Goal: Task Accomplishment & Management: Manage account settings

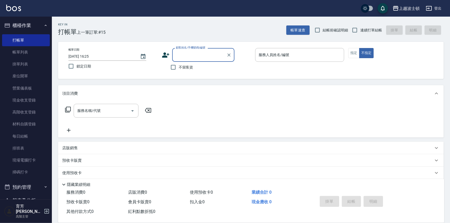
click at [202, 55] on input "顧客姓名/手機號碼/編號" at bounding box center [200, 54] width 50 height 9
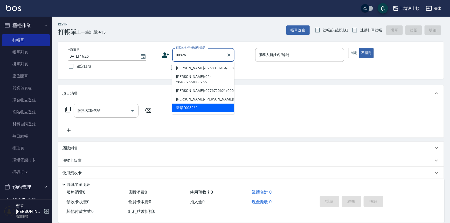
click at [198, 69] on li "[PERSON_NAME]/0958080919/00826" at bounding box center [203, 68] width 62 height 9
type input "[PERSON_NAME]/0958080919/00826"
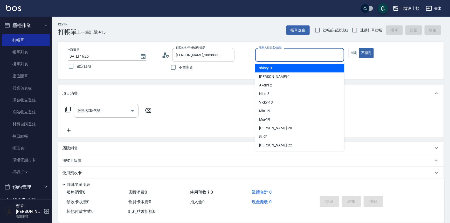
click at [287, 57] on input "服務人員姓名/編號" at bounding box center [299, 54] width 85 height 9
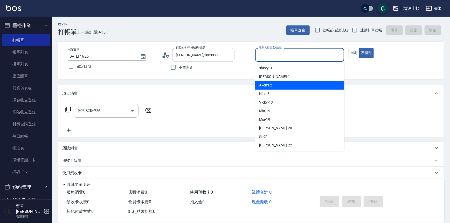
click at [289, 84] on div "Akemi -2" at bounding box center [299, 85] width 89 height 9
type input "Akemi-2"
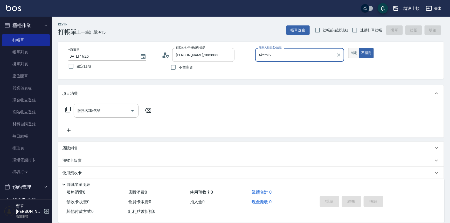
click at [356, 53] on button "指定" at bounding box center [353, 53] width 11 height 10
click at [101, 111] on input "服務名稱/代號" at bounding box center [102, 110] width 52 height 9
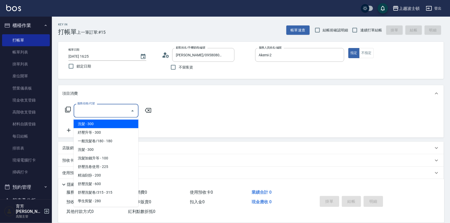
click at [105, 125] on span "洗髮 - 300" at bounding box center [106, 124] width 65 height 9
type input "洗髮(201)"
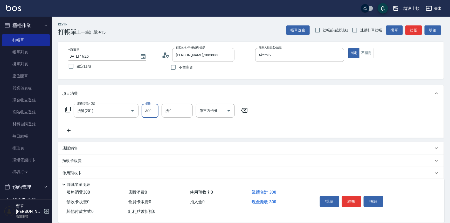
click at [150, 112] on input "300" at bounding box center [150, 111] width 17 height 14
type input "270"
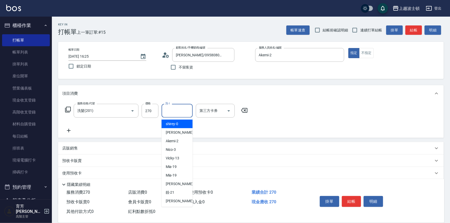
click at [177, 113] on input "洗-1" at bounding box center [177, 110] width 26 height 9
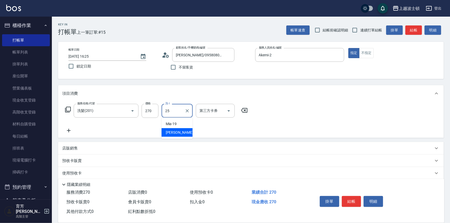
click at [180, 132] on span "[PERSON_NAME]-25" at bounding box center [182, 132] width 33 height 5
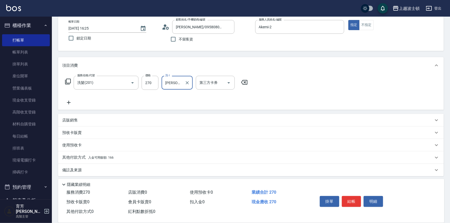
scroll to position [30, 0]
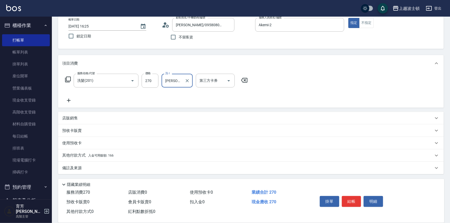
type input "[PERSON_NAME]-25"
click at [101, 156] on span "入金可用餘額: 166" at bounding box center [100, 156] width 25 height 4
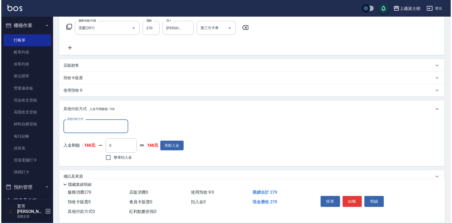
scroll to position [91, 0]
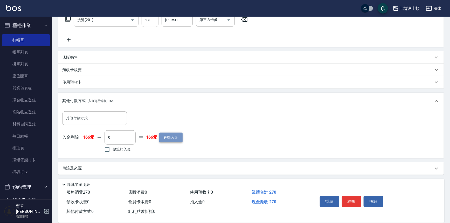
click at [167, 137] on button "異動入金" at bounding box center [170, 138] width 23 height 10
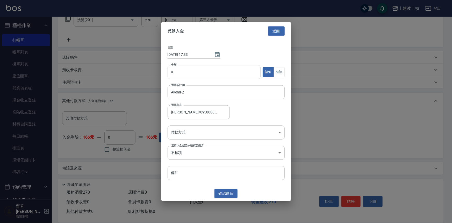
click at [180, 70] on input "0" at bounding box center [214, 72] width 93 height 14
type input "1000"
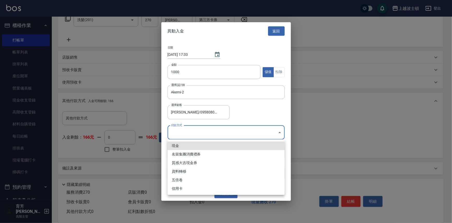
click at [185, 132] on body "上越波士頓 登出 櫃檯作業 打帳單 帳單列表 掛單列表 座位開單 營業儀表板 現金收支登錄 高階收支登錄 材料自購登錄 每日結帳 排班表 現場電腦打卡 掃碼打…" at bounding box center [226, 66] width 452 height 314
click at [187, 145] on li "現金" at bounding box center [226, 145] width 117 height 9
type input "現金"
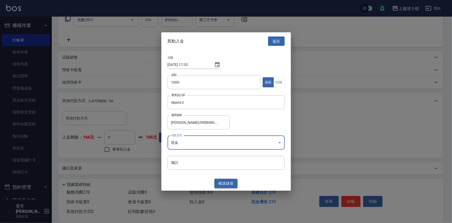
click at [224, 182] on button "確認 儲值" at bounding box center [226, 183] width 23 height 10
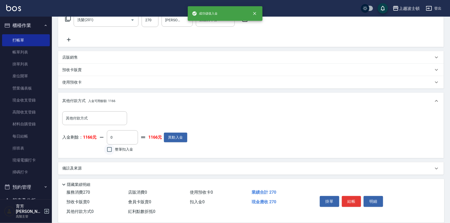
click at [109, 149] on input "整筆扣入金" at bounding box center [109, 149] width 11 height 11
checkbox input "true"
type input "270"
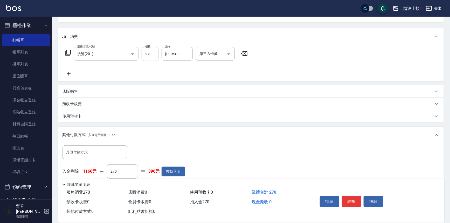
scroll to position [0, 0]
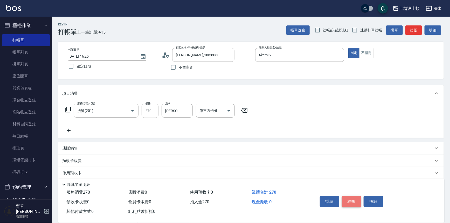
click at [355, 200] on button "結帳" at bounding box center [351, 201] width 19 height 11
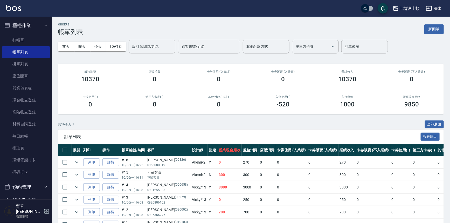
click at [158, 47] on input "設計師編號/姓名" at bounding box center [152, 46] width 42 height 9
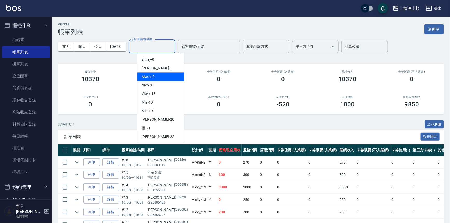
click at [167, 80] on div "Akemi -2" at bounding box center [160, 76] width 47 height 9
type input "Akemi-2"
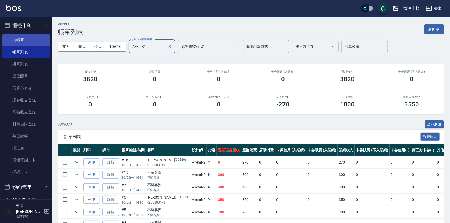
click at [16, 40] on link "打帳單" at bounding box center [26, 40] width 48 height 12
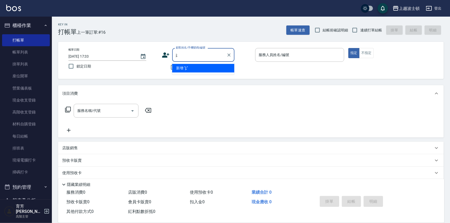
type input "j"
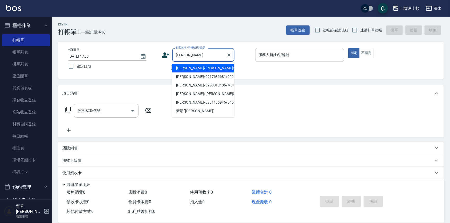
click at [190, 66] on li "[PERSON_NAME]/[PERSON_NAME]00851/00851" at bounding box center [203, 68] width 62 height 9
type input "[PERSON_NAME]/[PERSON_NAME]00851/00851"
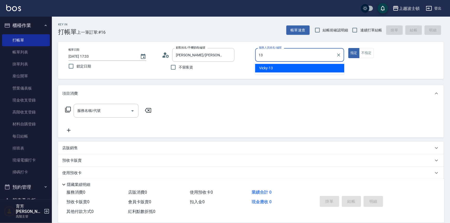
type input "Vicky-13"
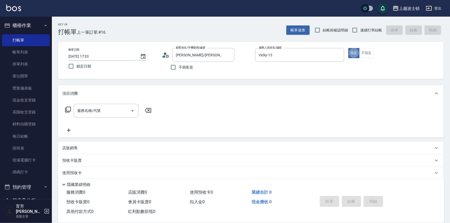
type button "true"
click at [372, 52] on button "不指定" at bounding box center [366, 53] width 15 height 10
click at [116, 116] on div "服務名稱/代號" at bounding box center [106, 111] width 65 height 14
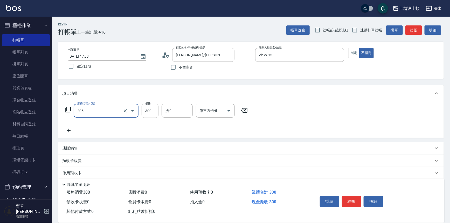
scroll to position [30, 0]
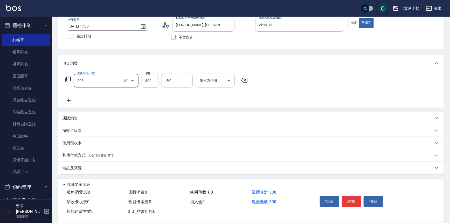
type input "洗髮(205)"
click at [66, 101] on icon at bounding box center [68, 100] width 13 height 6
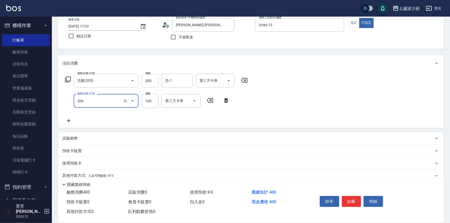
type input "洗髮加錢升等(206)"
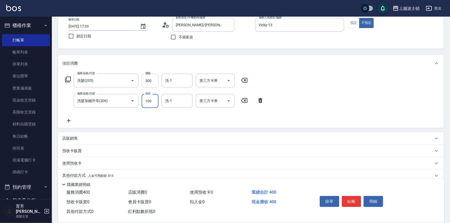
click at [151, 79] on input "300" at bounding box center [150, 81] width 17 height 14
drag, startPoint x: 150, startPoint y: 101, endPoint x: 139, endPoint y: 104, distance: 11.0
click at [139, 104] on div "服務名稱/代號 洗髮加[PERSON_NAME]等(206) 服務名稱/代號 價格 2 價格 洗-1 洗-1 第三方卡券 第三方卡券" at bounding box center [164, 101] width 205 height 14
type input "100"
click at [152, 80] on input "300" at bounding box center [150, 81] width 17 height 14
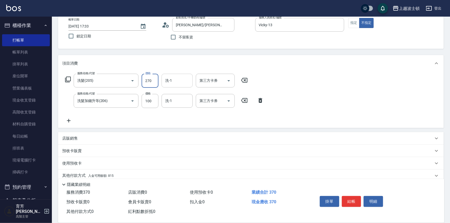
type input "270"
click at [175, 78] on input "洗-1" at bounding box center [177, 80] width 26 height 9
type input "[PERSON_NAME]-22"
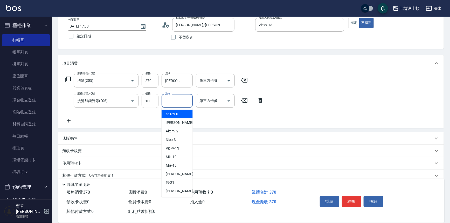
click at [171, 101] on input "洗-1" at bounding box center [177, 100] width 26 height 9
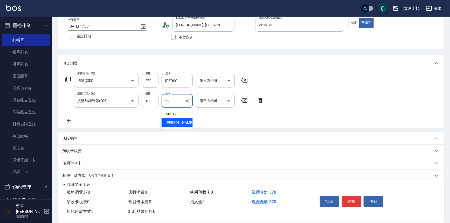
type input "[PERSON_NAME]-22"
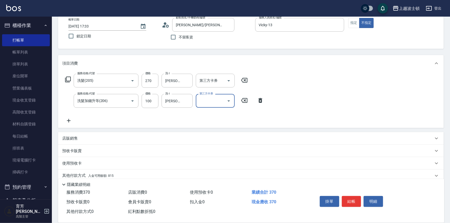
scroll to position [50, 0]
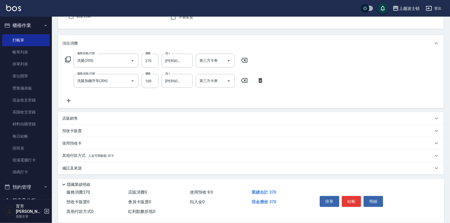
click at [80, 157] on p "其他付款方式 入金可用餘額: 815" at bounding box center [87, 156] width 51 height 6
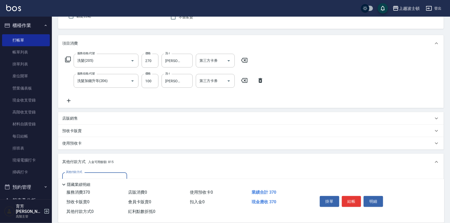
scroll to position [111, 0]
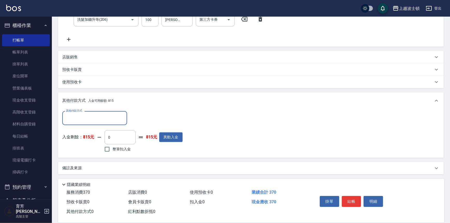
click at [124, 148] on span "整筆扣入金" at bounding box center [122, 148] width 18 height 5
click at [113, 148] on input "整筆扣入金" at bounding box center [107, 149] width 11 height 11
checkbox input "true"
type input "370"
click at [352, 201] on button "結帳" at bounding box center [351, 201] width 19 height 11
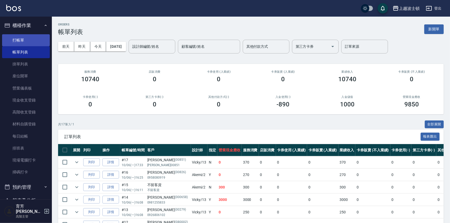
click at [21, 37] on link "打帳單" at bounding box center [26, 40] width 48 height 12
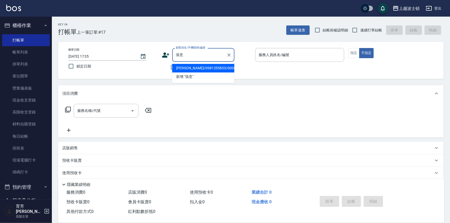
click at [185, 68] on li "[PERSON_NAME]/0981255833/000658" at bounding box center [203, 68] width 62 height 9
type input "[PERSON_NAME]/0981255833/000658"
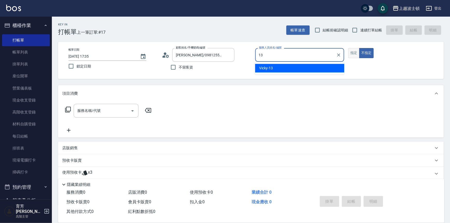
type input "Vicky-13"
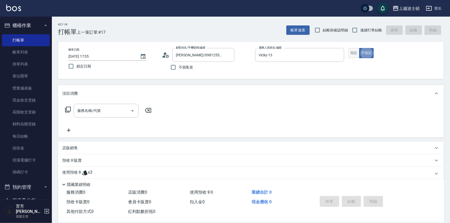
type button "false"
click at [355, 53] on button "指定" at bounding box center [353, 53] width 11 height 10
click at [95, 106] on div "服務名稱/代號 服務名稱/代號" at bounding box center [106, 111] width 65 height 14
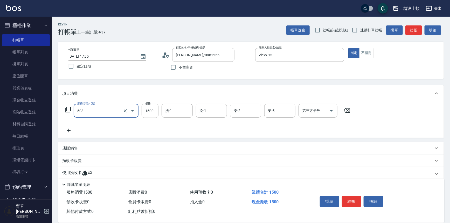
type input "洗+染髮(底染)(503)"
click at [71, 130] on icon at bounding box center [68, 130] width 13 height 6
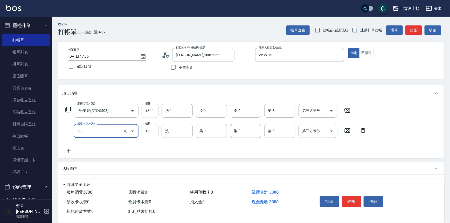
type input "洗+染髮(底染)(503)"
click at [69, 151] on icon at bounding box center [69, 151] width 4 height 4
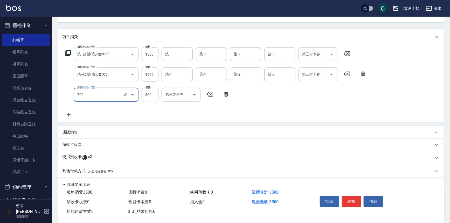
scroll to position [61, 0]
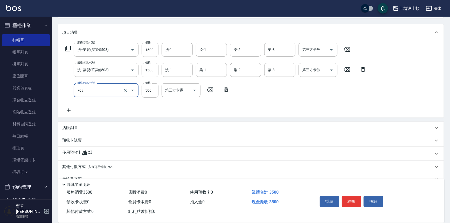
type input "自備防護(709)"
click at [68, 127] on p "店販銷售" at bounding box center [70, 127] width 16 height 5
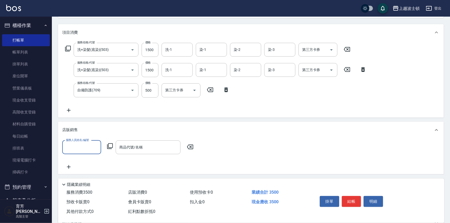
scroll to position [0, 0]
click at [142, 143] on input "商品代號/名稱" at bounding box center [148, 147] width 60 height 9
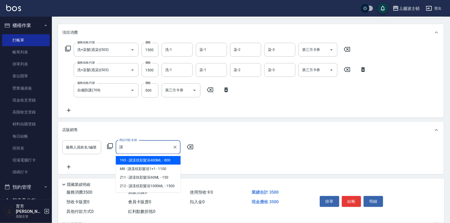
click at [145, 161] on span "193 - 謎漾炫彩髮浴400ML - 800" at bounding box center [148, 160] width 65 height 9
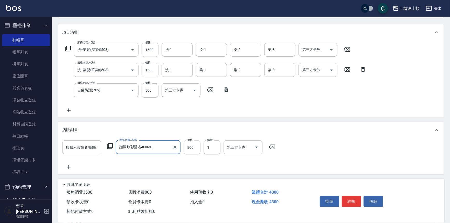
type input "謎漾炫彩髮浴400ML"
click at [192, 147] on input "800" at bounding box center [192, 147] width 17 height 14
type input "720"
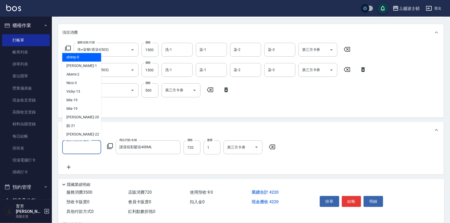
click at [82, 148] on input "服務人員姓名/編號" at bounding box center [82, 147] width 34 height 9
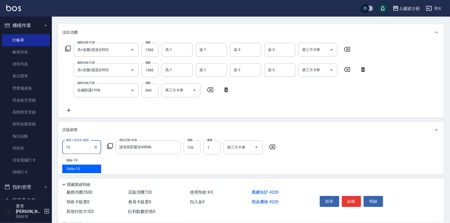
type input "Vicky-13"
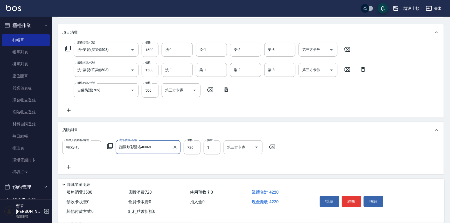
click at [68, 109] on icon at bounding box center [69, 110] width 4 height 4
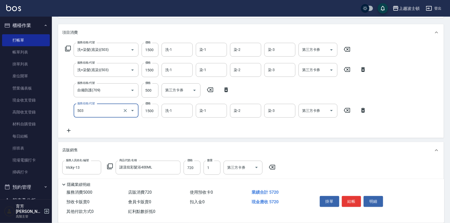
type input "洗+染髮(底染)(503)"
click at [151, 111] on input "1500" at bounding box center [150, 111] width 17 height 14
type input "1000"
click at [153, 66] on input "1500" at bounding box center [150, 70] width 17 height 14
type input "1000"
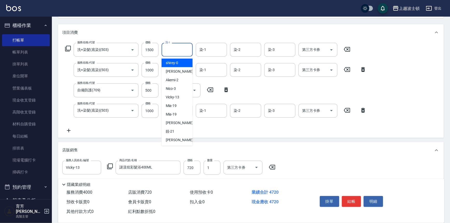
click at [174, 51] on input "洗-1" at bounding box center [177, 49] width 26 height 9
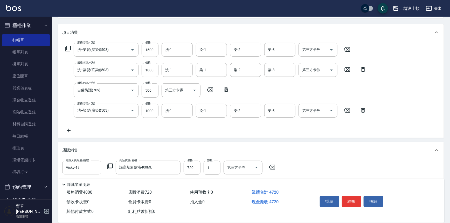
drag, startPoint x: 129, startPoint y: 132, endPoint x: 129, endPoint y: 124, distance: 7.3
click at [130, 133] on div "服務名稱/代號 洗+染髮(底染)(503) 服務名稱/代號 價格 1500 價格 洗-1 洗-1 染-1 染-1 染-2 染-2 染-3 染-3 第三方卡券 …" at bounding box center [215, 88] width 307 height 91
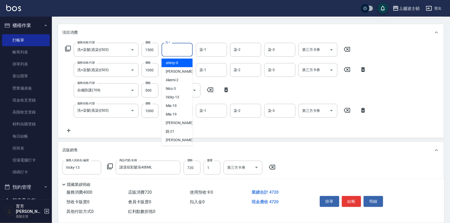
click at [179, 47] on input "洗-1" at bounding box center [177, 49] width 26 height 9
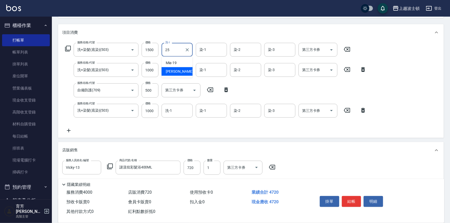
type input "[PERSON_NAME]-25"
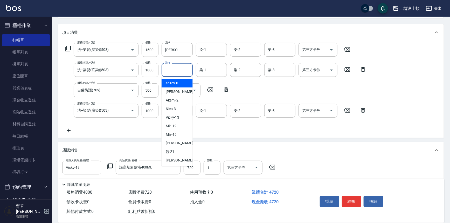
click at [178, 73] on input "洗-1" at bounding box center [177, 69] width 26 height 9
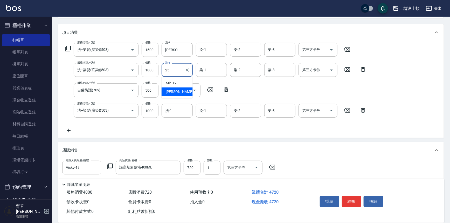
type input "[PERSON_NAME]-25"
click at [175, 115] on input "洗-1" at bounding box center [177, 110] width 26 height 9
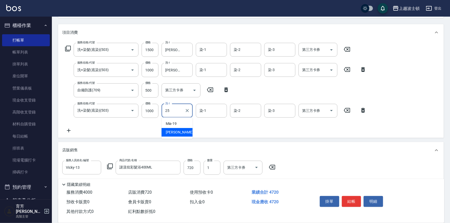
type input "[PERSON_NAME]-25"
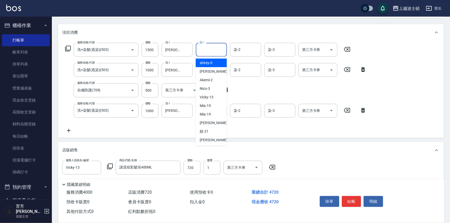
click at [215, 47] on input "染-1" at bounding box center [211, 49] width 26 height 9
type input "[PERSON_NAME]-25"
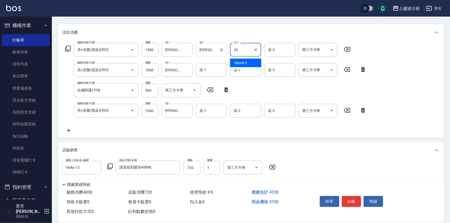
type input "[PERSON_NAME]-25"
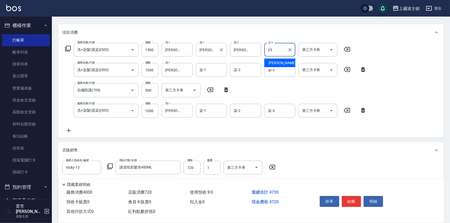
type input "[PERSON_NAME]-25"
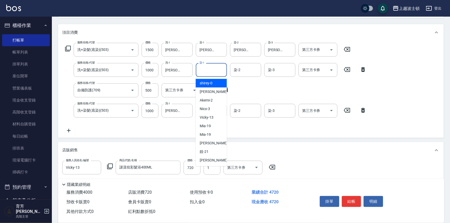
click at [212, 70] on input "染-1" at bounding box center [211, 69] width 26 height 9
type input "[PERSON_NAME]-25"
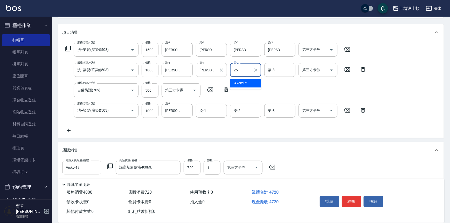
type input "[PERSON_NAME]-25"
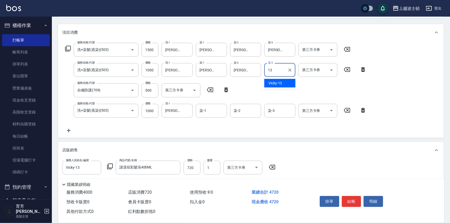
type input "Vicky-13"
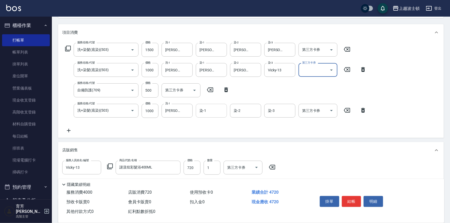
click at [205, 113] on input "染-1" at bounding box center [211, 110] width 26 height 9
type input "[PERSON_NAME]-25"
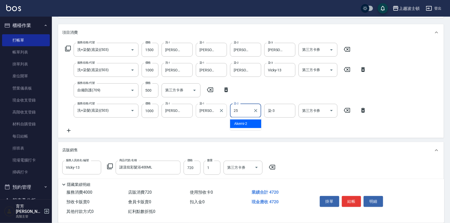
type input "[PERSON_NAME]-25"
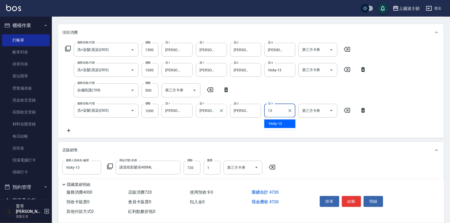
type input "Vicky-13"
click at [252, 111] on div "[PERSON_NAME]-25 染-2" at bounding box center [245, 111] width 31 height 14
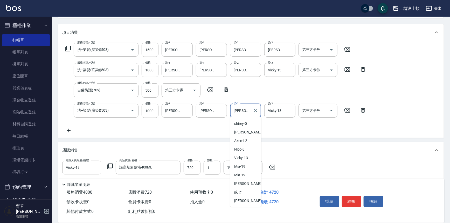
scroll to position [24, 0]
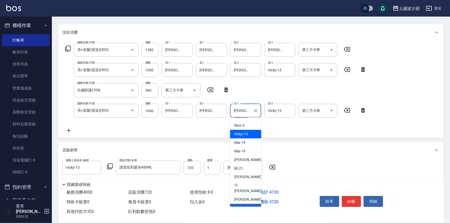
click at [247, 137] on div "Vicky -13" at bounding box center [245, 134] width 31 height 9
type input "Vicky-13"
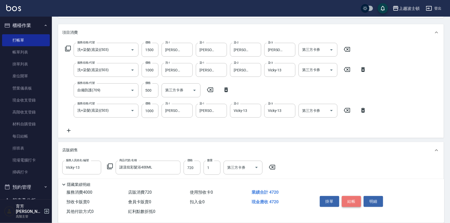
click at [350, 199] on button "結帳" at bounding box center [351, 201] width 19 height 11
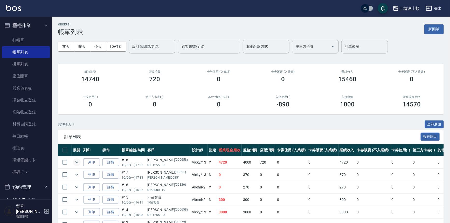
click at [76, 159] on icon "expand row" at bounding box center [77, 162] width 6 height 6
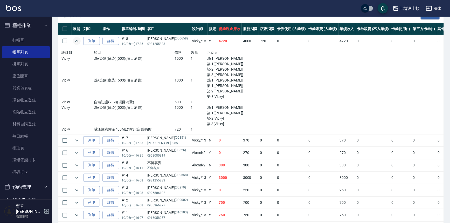
scroll to position [124, 0]
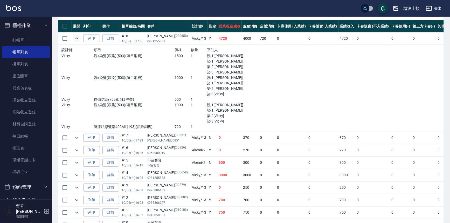
click at [79, 37] on icon "expand row" at bounding box center [77, 38] width 6 height 6
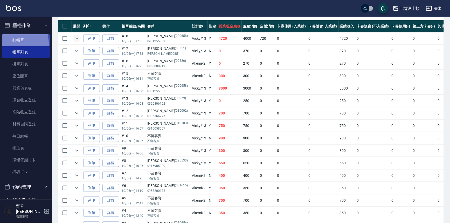
click at [11, 44] on link "打帳單" at bounding box center [26, 40] width 48 height 12
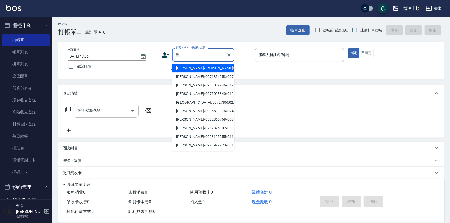
click at [187, 145] on li "[PERSON_NAME]/0970922723/081310" at bounding box center [203, 145] width 62 height 9
type input "[PERSON_NAME]/0970922723/081310"
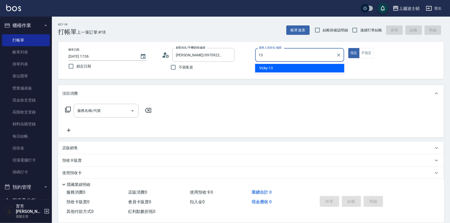
type input "Vicky-13"
type button "true"
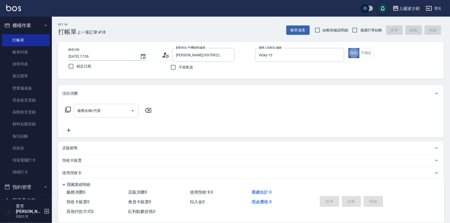
click at [116, 117] on div "服務名稱/代號" at bounding box center [106, 111] width 65 height 14
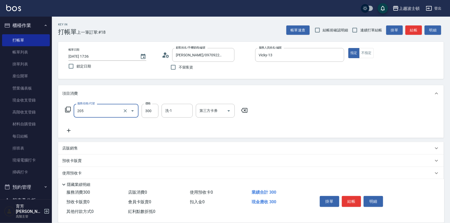
type input "洗髮(205)"
click at [68, 132] on icon at bounding box center [68, 130] width 13 height 6
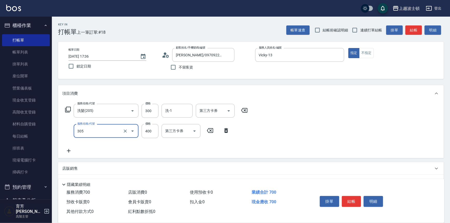
type input "剪髮(305)"
click at [69, 151] on icon at bounding box center [68, 151] width 13 height 6
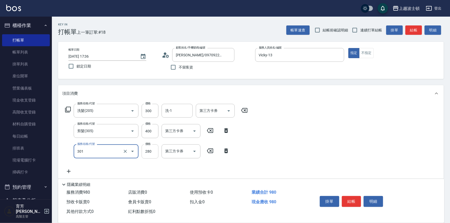
type input "學生剪髮(301)"
click at [150, 157] on input "280" at bounding box center [150, 151] width 17 height 14
type input "250"
click at [172, 108] on input "洗-1" at bounding box center [177, 110] width 26 height 9
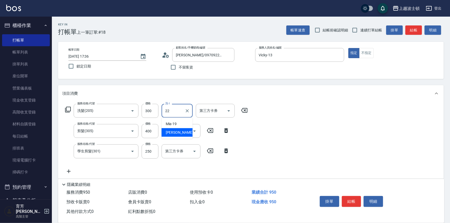
type input "[PERSON_NAME]-22"
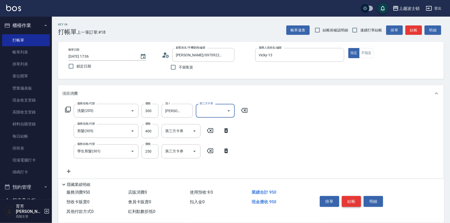
click at [357, 201] on button "結帳" at bounding box center [351, 201] width 19 height 11
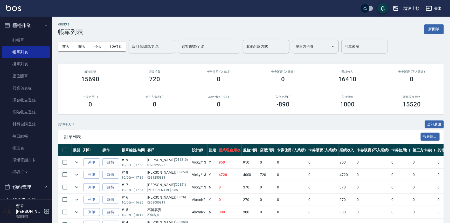
click at [165, 47] on input "設計師編號/姓名" at bounding box center [152, 46] width 42 height 9
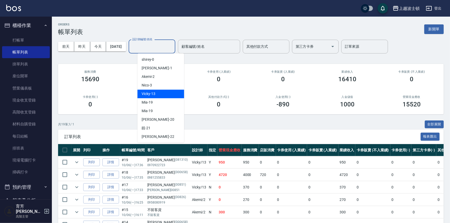
click at [154, 95] on span "Vicky -13" at bounding box center [149, 93] width 14 height 5
type input "Vicky-13"
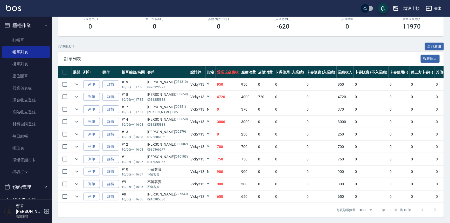
scroll to position [81, 0]
click at [110, 180] on link "詳情" at bounding box center [110, 184] width 17 height 8
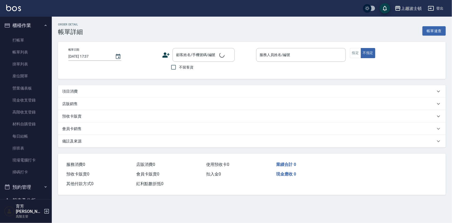
type input "[DATE] 16:06"
checkbox input "true"
type input "Vicky-13"
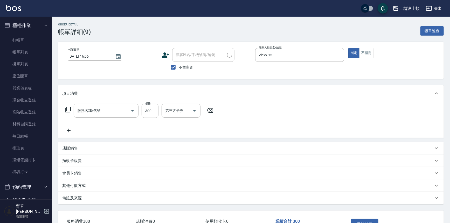
type input "洗髮(205)"
click at [67, 130] on icon at bounding box center [68, 130] width 13 height 6
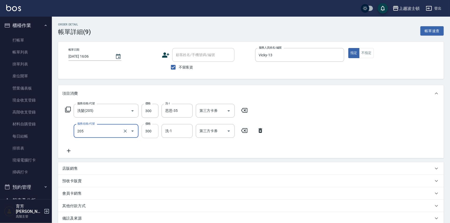
type input "洗髮(205)"
click at [152, 128] on input "300" at bounding box center [150, 131] width 17 height 14
type input "270"
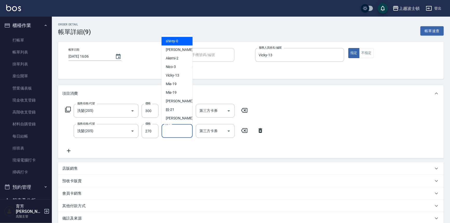
click at [174, 133] on input "洗-1" at bounding box center [177, 130] width 26 height 9
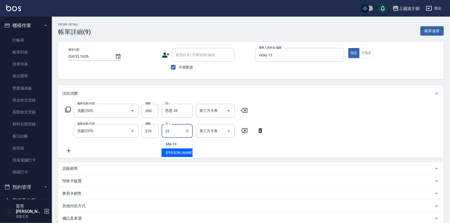
type input "[PERSON_NAME]-25"
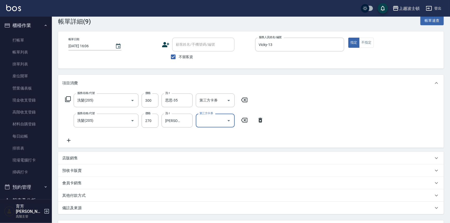
scroll to position [57, 0]
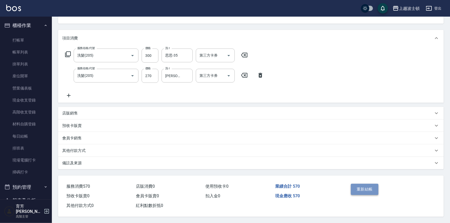
click at [365, 189] on button "重新結帳" at bounding box center [364, 189] width 27 height 11
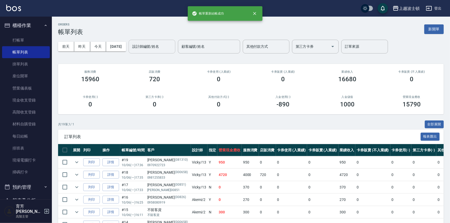
click at [149, 48] on input "設計師編號/姓名" at bounding box center [152, 46] width 42 height 9
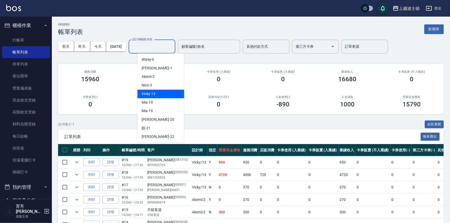
click at [151, 96] on div "Vicky -13" at bounding box center [160, 93] width 47 height 9
type input "Vicky-13"
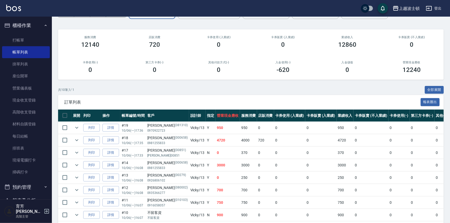
scroll to position [41, 0]
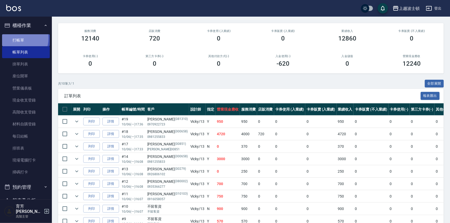
click at [15, 38] on link "打帳單" at bounding box center [26, 40] width 48 height 12
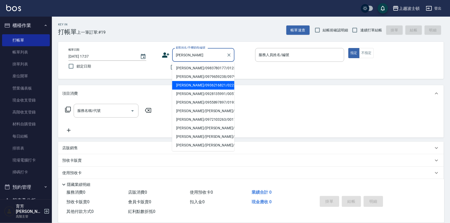
click at [184, 89] on li "[PERSON_NAME]/0936216821/0223311" at bounding box center [203, 85] width 62 height 9
type input "[PERSON_NAME]/0936216821/0223311"
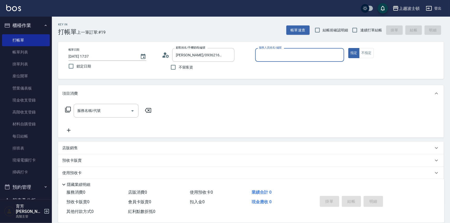
type input "Vicky-13"
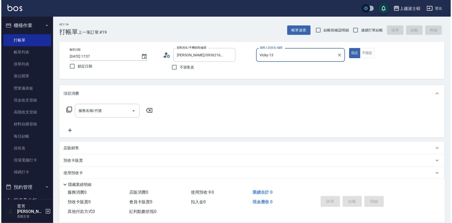
scroll to position [30, 0]
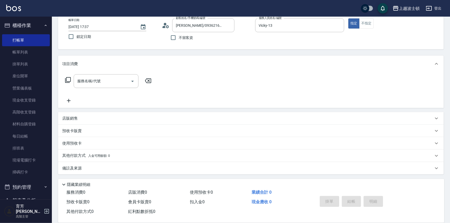
click at [164, 23] on circle at bounding box center [165, 24] width 3 height 3
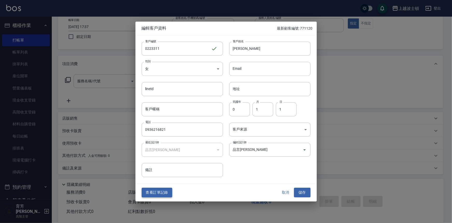
click at [159, 191] on button "查看訂單記錄" at bounding box center [157, 193] width 31 height 10
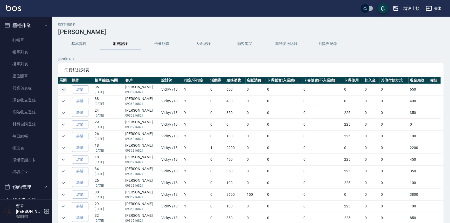
click at [61, 89] on icon "expand row" at bounding box center [63, 89] width 6 height 6
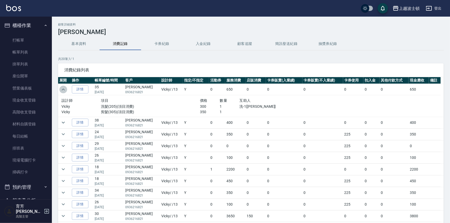
click at [61, 89] on icon "expand row" at bounding box center [63, 89] width 6 height 6
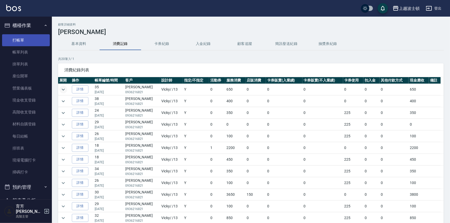
click at [26, 41] on link "打帳單" at bounding box center [26, 40] width 48 height 12
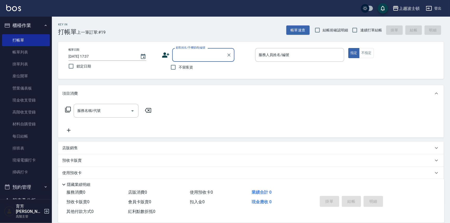
click at [23, 28] on button "櫃檯作業" at bounding box center [26, 25] width 48 height 13
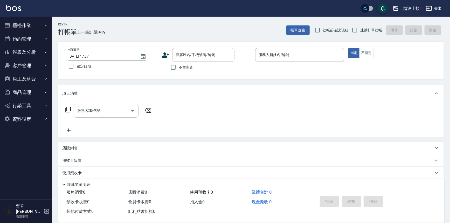
click at [30, 27] on button "櫃檯作業" at bounding box center [26, 25] width 48 height 13
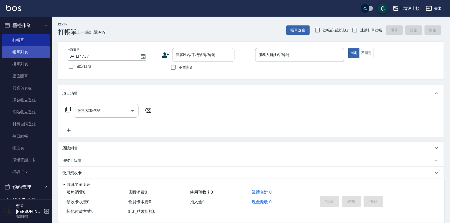
click at [25, 51] on link "帳單列表" at bounding box center [26, 52] width 48 height 12
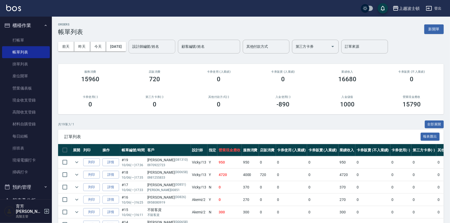
click at [159, 47] on input "設計師編號/姓名" at bounding box center [152, 46] width 42 height 9
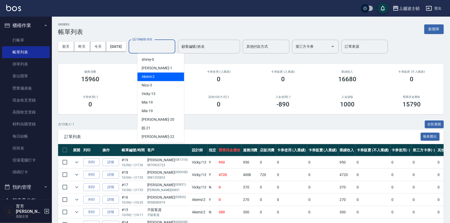
click at [156, 77] on div "Akemi -2" at bounding box center [160, 76] width 47 height 9
type input "Akemi-2"
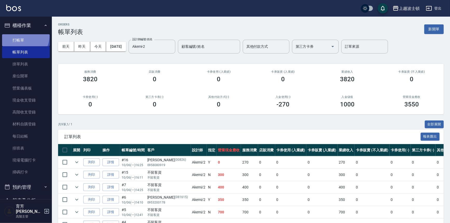
click at [20, 35] on link "打帳單" at bounding box center [26, 40] width 48 height 12
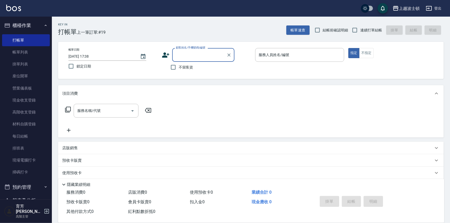
click at [32, 30] on button "櫃檯作業" at bounding box center [26, 25] width 48 height 13
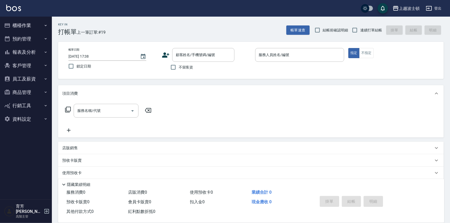
click at [34, 17] on ul "櫃檯作業 打帳單 帳單列表 掛單列表 座位開單 營業儀表板 現金收支登錄 高階收支登錄 材料自購登錄 每日結帳 排班表 現場電腦打卡 掃碼打卡 預約管理 預約…" at bounding box center [26, 72] width 48 height 111
click at [35, 20] on ul "櫃檯作業 打帳單 帳單列表 掛單列表 座位開單 營業儀表板 現金收支登錄 高階收支登錄 材料自購登錄 每日結帳 排班表 現場電腦打卡 掃碼打卡 預約管理 預約…" at bounding box center [26, 72] width 48 height 111
click at [35, 21] on button "櫃檯作業" at bounding box center [26, 25] width 48 height 13
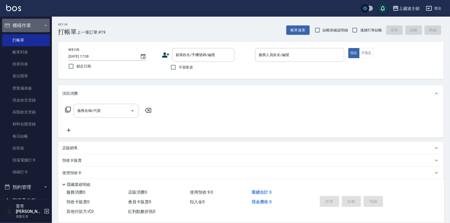
click at [34, 21] on button "櫃檯作業" at bounding box center [26, 25] width 48 height 13
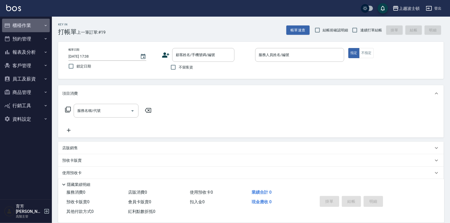
click at [33, 21] on button "櫃檯作業" at bounding box center [26, 25] width 48 height 13
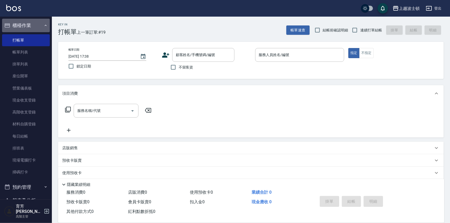
drag, startPoint x: 31, startPoint y: 21, endPoint x: 32, endPoint y: 23, distance: 2.7
click at [32, 22] on button "櫃檯作業" at bounding box center [26, 25] width 48 height 13
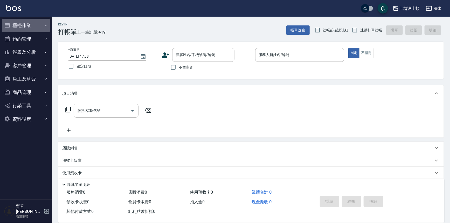
drag, startPoint x: 34, startPoint y: 26, endPoint x: 38, endPoint y: 31, distance: 6.5
click at [36, 29] on button "櫃檯作業" at bounding box center [26, 25] width 48 height 13
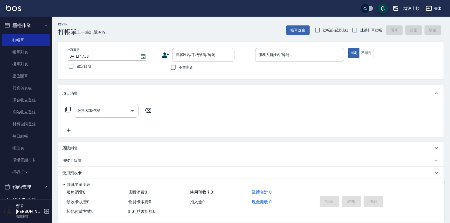
click at [53, 50] on div "Key In 打帳單 上一筆訂單:#19 帳單速查 結帳前確認明細 連續打單結帳 掛單 結帳 明細 帳單日期 [DATE] 17:38 鎖定日期 顧客姓名/手…" at bounding box center [251, 135] width 398 height 236
drag, startPoint x: 53, startPoint y: 50, endPoint x: 50, endPoint y: 51, distance: 3.2
click at [52, 52] on div "Key In 打帳單 上一筆訂單:#19 帳單速查 結帳前確認明細 連續打單結帳 掛單 結帳 明細 帳單日期 [DATE] 17:38 鎖定日期 顧客姓名/手…" at bounding box center [251, 135] width 398 height 236
drag, startPoint x: 47, startPoint y: 51, endPoint x: 49, endPoint y: 53, distance: 3.1
click at [49, 53] on nav "櫃檯作業 打帳單 帳單列表 掛單列表 座位開單 營業儀表板 現金收支登錄 高階收支登錄 材料自購登錄 每日結帳 排班表 現場電腦打卡 掃碼打卡 預約管理 預約…" at bounding box center [26, 108] width 52 height 183
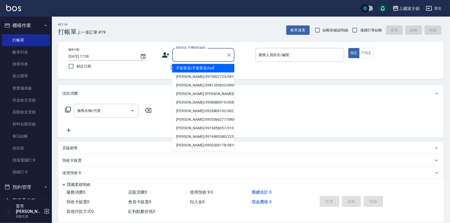
click at [192, 55] on input "顧客姓名/手機號碼/編號" at bounding box center [200, 54] width 50 height 9
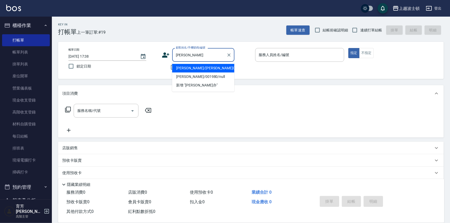
click at [189, 69] on li "[PERSON_NAME]/[PERSON_NAME]001980/001980" at bounding box center [203, 68] width 62 height 9
type input "[PERSON_NAME]/[PERSON_NAME]001980/001980"
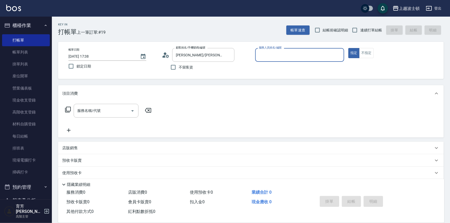
click at [296, 57] on input "服務人員姓名/編號" at bounding box center [299, 54] width 85 height 9
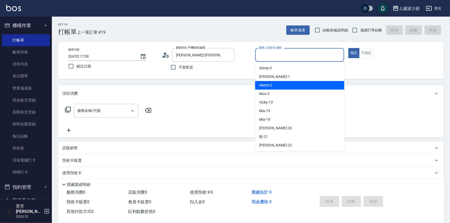
click at [304, 85] on div "Akemi -2" at bounding box center [299, 85] width 89 height 9
type input "Akemi-2"
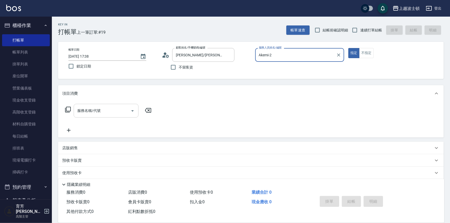
click at [90, 111] on input "服務名稱/代號" at bounding box center [102, 110] width 52 height 9
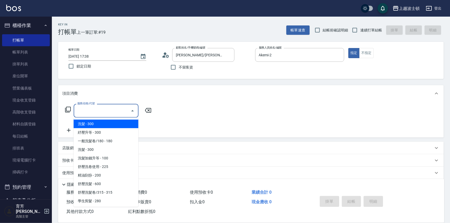
click at [107, 125] on span "洗髮 - 300" at bounding box center [106, 124] width 65 height 9
type input "洗髮(201)"
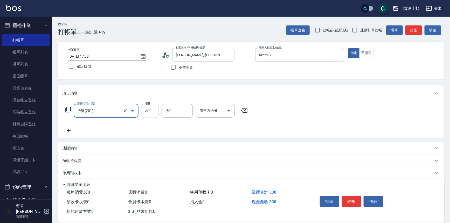
click at [243, 110] on icon at bounding box center [244, 110] width 13 height 6
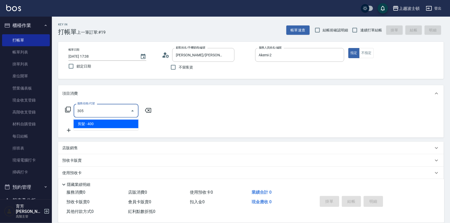
drag, startPoint x: 134, startPoint y: 127, endPoint x: 141, endPoint y: 122, distance: 8.5
click at [134, 127] on span "剪髮 - 400" at bounding box center [106, 124] width 65 height 9
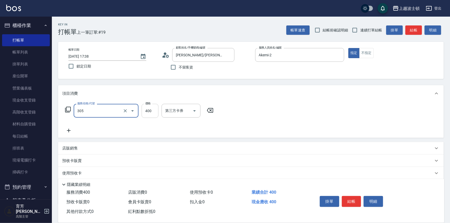
type input "剪髮(305)"
click at [149, 114] on input "400" at bounding box center [150, 111] width 17 height 14
type input "350"
click at [350, 106] on div "服務名稱/代號 剪髮(305) 服務名稱/代號 價格 350 價格 第三方卡券 第三方卡券" at bounding box center [251, 120] width 386 height 36
click at [351, 197] on button "結帳" at bounding box center [351, 201] width 19 height 11
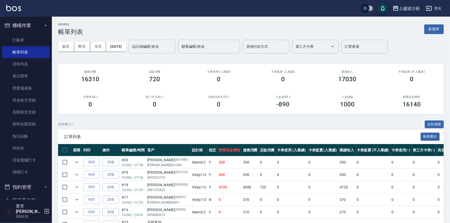
click at [158, 47] on input "設計師編號/姓名" at bounding box center [152, 46] width 42 height 9
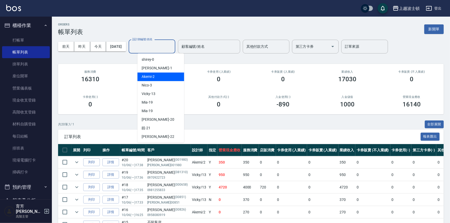
click at [166, 76] on div "Akemi -2" at bounding box center [160, 76] width 47 height 9
type input "Akemi-2"
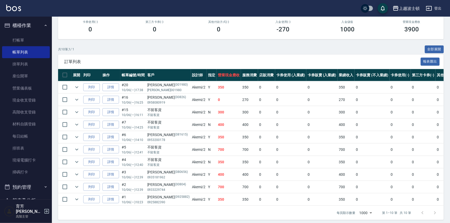
scroll to position [77, 0]
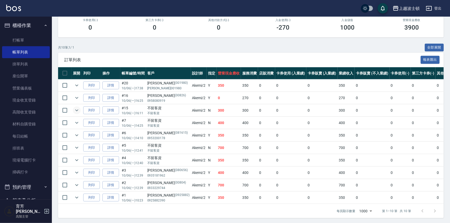
click at [75, 110] on icon "expand row" at bounding box center [77, 110] width 6 height 6
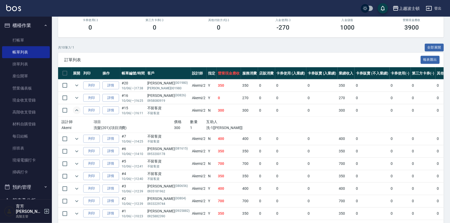
click at [75, 110] on icon "expand row" at bounding box center [77, 110] width 6 height 6
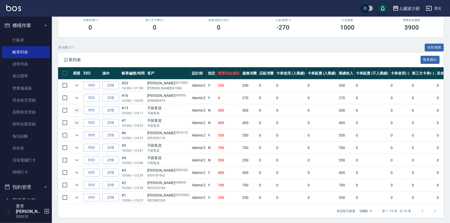
click at [77, 121] on icon "expand row" at bounding box center [77, 123] width 6 height 6
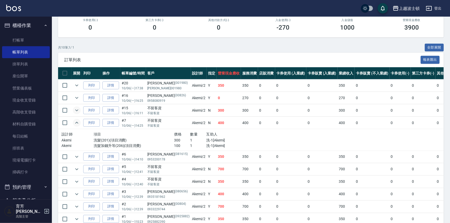
click at [77, 121] on icon "expand row" at bounding box center [77, 123] width 6 height 6
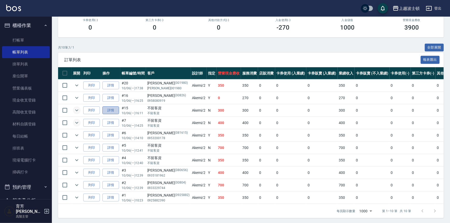
click at [107, 111] on link "詳情" at bounding box center [110, 110] width 17 height 8
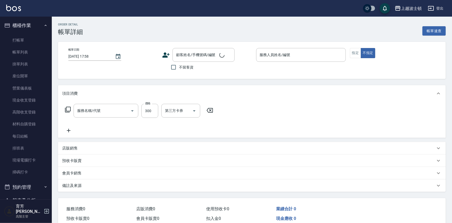
type input "[DATE] 16:11"
checkbox input "true"
type input "Akemi-2"
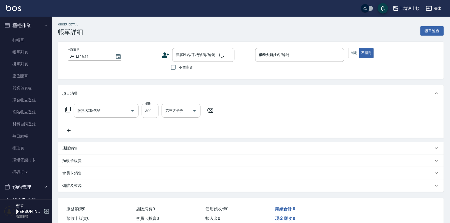
type input "洗髮(201)"
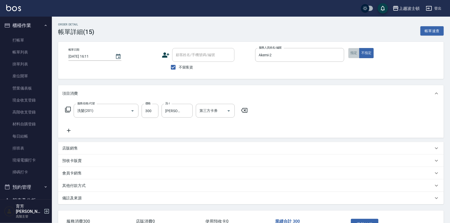
click at [357, 55] on button "指定" at bounding box center [353, 53] width 11 height 10
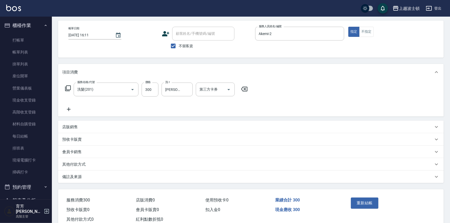
scroll to position [25, 0]
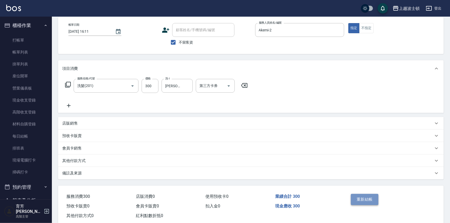
click at [361, 199] on button "重新結帳" at bounding box center [364, 199] width 27 height 11
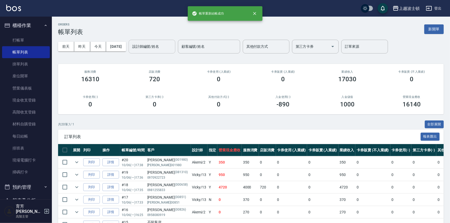
click at [148, 48] on input "設計師編號/姓名" at bounding box center [152, 46] width 42 height 9
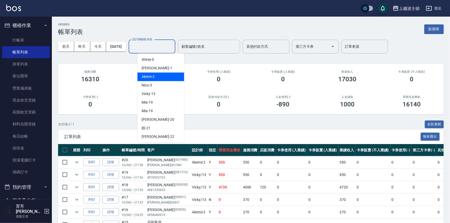
click at [158, 76] on div "Akemi -2" at bounding box center [160, 76] width 47 height 9
type input "Akemi-2"
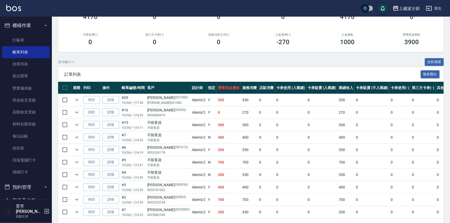
scroll to position [65, 0]
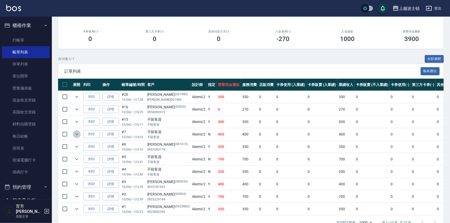
click at [77, 132] on icon "expand row" at bounding box center [77, 134] width 6 height 6
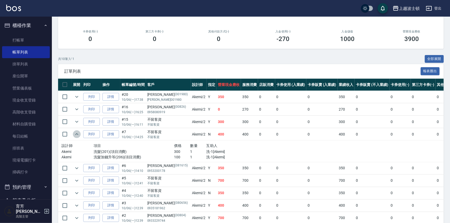
click at [77, 132] on icon "expand row" at bounding box center [77, 134] width 6 height 6
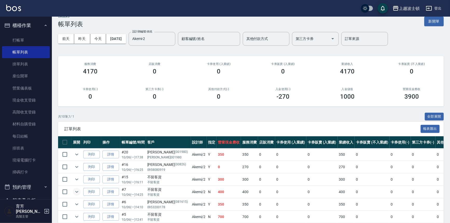
scroll to position [5, 0]
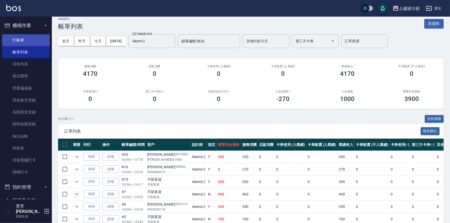
click at [20, 36] on link "打帳單" at bounding box center [26, 40] width 48 height 12
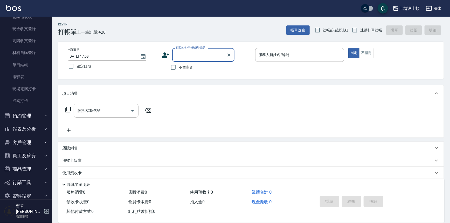
scroll to position [76, 0]
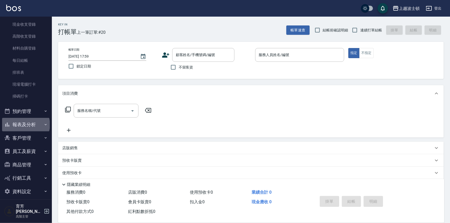
click at [25, 124] on button "報表及分析" at bounding box center [26, 124] width 48 height 13
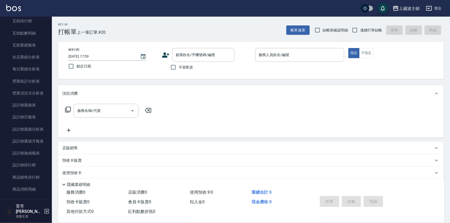
scroll to position [301, 0]
click at [23, 94] on link "設計師日報表" at bounding box center [26, 93] width 48 height 12
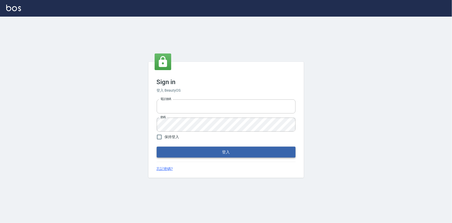
type input "0922670776"
click at [228, 153] on button "登入" at bounding box center [226, 152] width 139 height 11
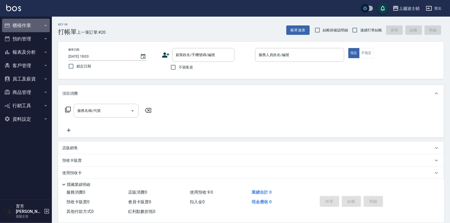
click at [27, 27] on button "櫃檯作業" at bounding box center [26, 25] width 48 height 13
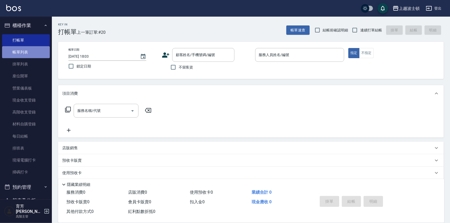
click at [34, 51] on link "帳單列表" at bounding box center [26, 52] width 48 height 12
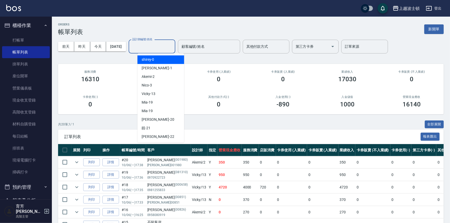
click at [155, 47] on input "設計師編號/姓名" at bounding box center [152, 46] width 42 height 9
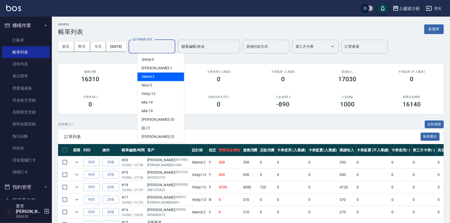
click at [160, 76] on div "Akemi -2" at bounding box center [160, 76] width 47 height 9
type input "Akemi-2"
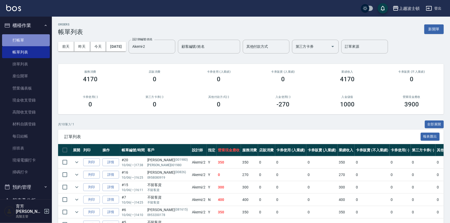
click at [31, 37] on link "打帳單" at bounding box center [26, 40] width 48 height 12
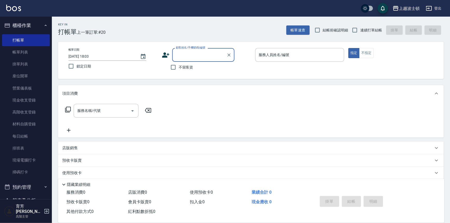
click at [187, 55] on input "顧客姓名/手機號碼/編號" at bounding box center [200, 54] width 50 height 9
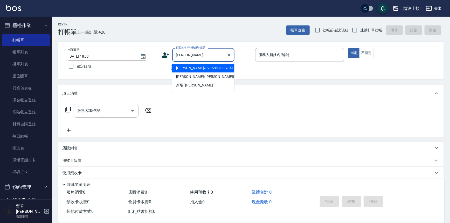
click at [194, 68] on li "林佳瑩/0905858111/0413" at bounding box center [203, 68] width 62 height 9
type input "林佳瑩/0905858111/0413"
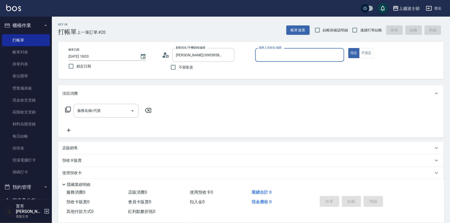
type input "思思-35"
click at [96, 116] on div "服務名稱/代號" at bounding box center [106, 111] width 65 height 14
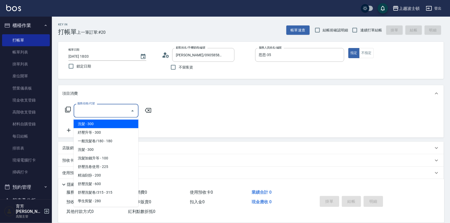
type input "0"
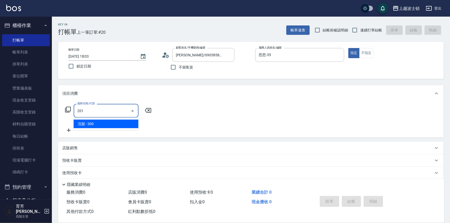
type input "洗髮(201)"
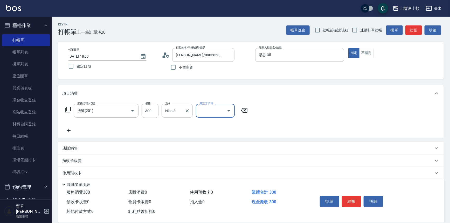
click at [181, 111] on input "Nico-3" at bounding box center [173, 110] width 19 height 9
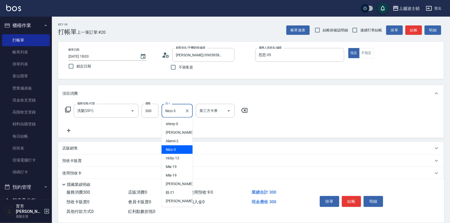
click at [181, 111] on input "Nico-3" at bounding box center [173, 110] width 19 height 9
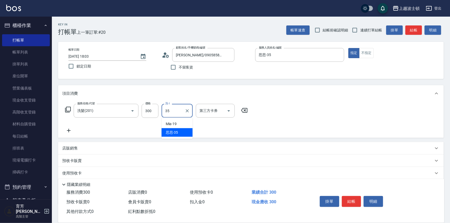
type input "思思-35"
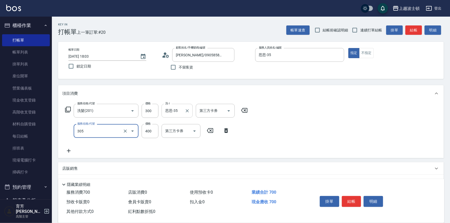
type input "剪髮(305)"
type input "350"
click at [354, 202] on button "結帳" at bounding box center [351, 201] width 19 height 11
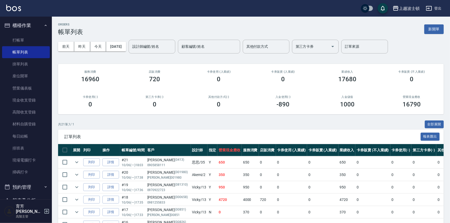
click at [13, 9] on img at bounding box center [13, 8] width 15 height 6
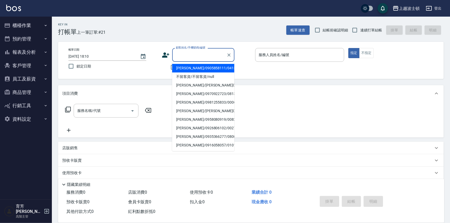
click at [186, 53] on input "顧客姓名/手機號碼/編號" at bounding box center [200, 54] width 50 height 9
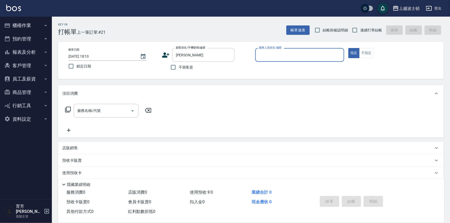
click at [202, 62] on div "不留客資" at bounding box center [198, 67] width 73 height 11
click at [201, 59] on div "陳惠君 顧客姓名/手機號碼/編號" at bounding box center [203, 55] width 62 height 14
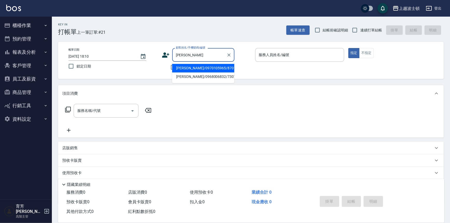
click at [203, 68] on li "陳惠君/0970105965/870117" at bounding box center [203, 68] width 62 height 9
type input "陳惠君/0970105965/870117"
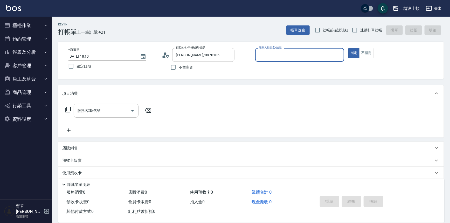
type input "思思-35"
click at [348, 48] on button "指定" at bounding box center [353, 53] width 11 height 10
type button "true"
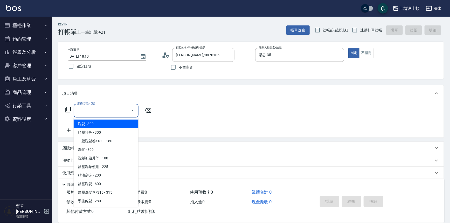
click at [85, 112] on input "服務名稱/代號" at bounding box center [102, 110] width 52 height 9
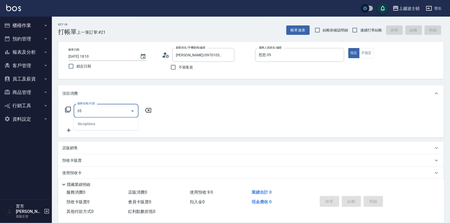
type input "3"
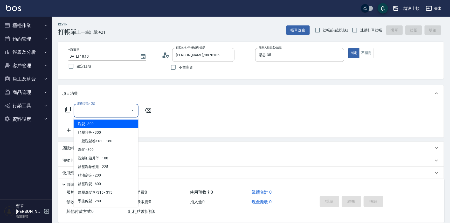
click at [68, 108] on icon at bounding box center [68, 109] width 6 height 6
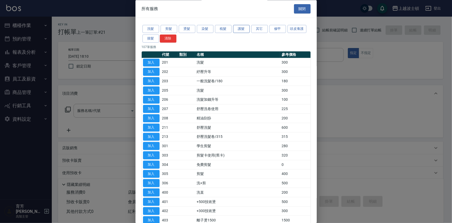
click at [246, 31] on button "護髮" at bounding box center [241, 29] width 17 height 8
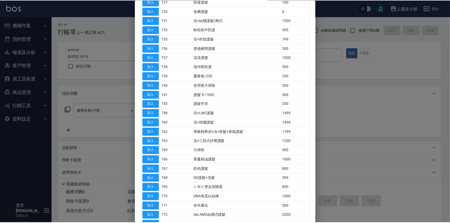
scroll to position [189, 0]
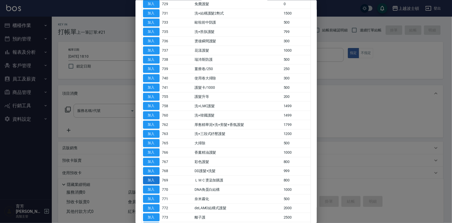
click at [152, 177] on button "加入" at bounding box center [151, 180] width 17 height 8
type input "ＬＭＣ燙染加購護(769)"
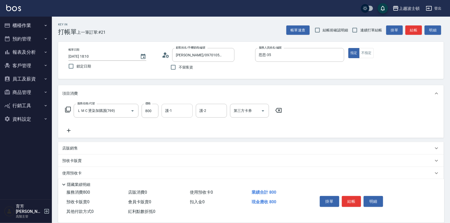
click at [173, 111] on input "護-1" at bounding box center [177, 110] width 26 height 9
type input "思思-35"
click at [68, 110] on icon at bounding box center [68, 109] width 6 height 6
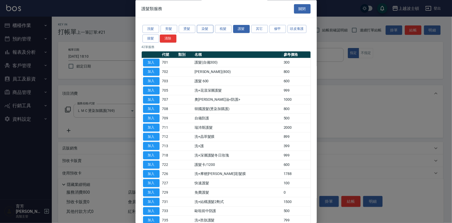
click at [202, 30] on button "染髮" at bounding box center [205, 29] width 17 height 8
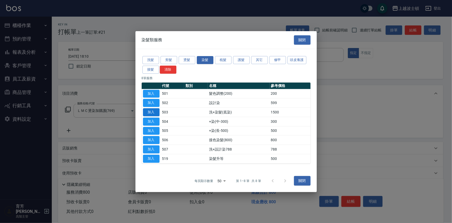
click at [155, 111] on button "加入" at bounding box center [151, 112] width 17 height 8
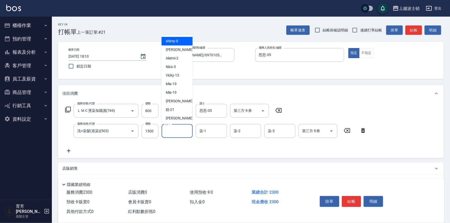
click at [182, 127] on input "洗-1" at bounding box center [177, 130] width 26 height 9
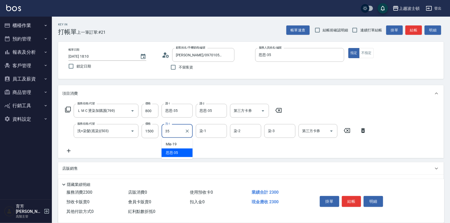
type input "思思-35"
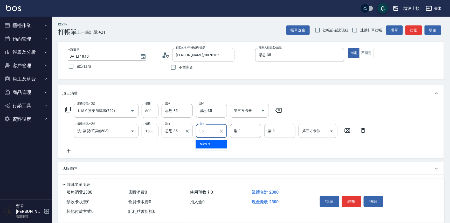
type input "思思-35"
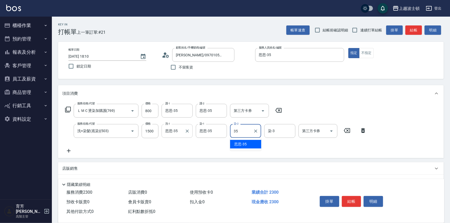
type input "思思-35"
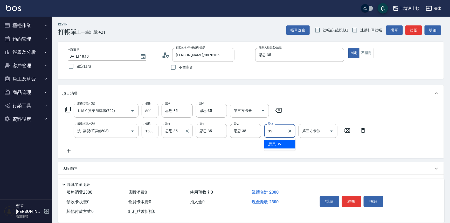
type input "思思-35"
click at [65, 110] on icon at bounding box center [68, 110] width 6 height 6
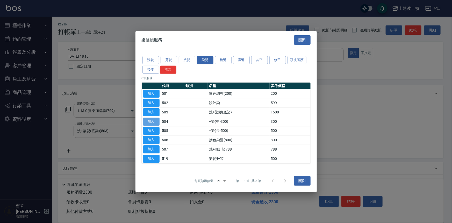
click at [151, 120] on button "加入" at bounding box center [151, 121] width 17 height 8
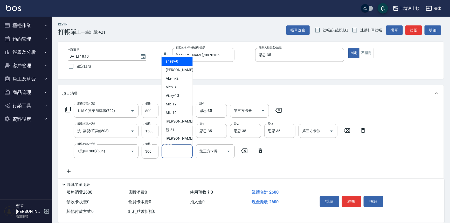
click at [165, 151] on input "染-1" at bounding box center [177, 151] width 26 height 9
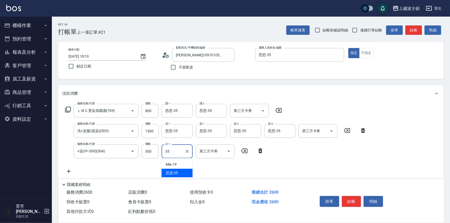
type input "思思-35"
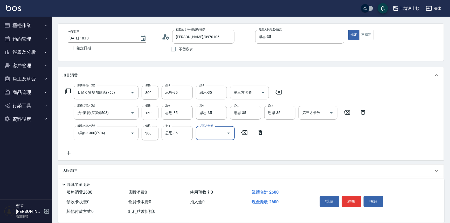
scroll to position [47, 0]
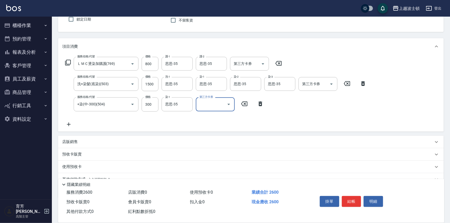
click at [70, 64] on icon at bounding box center [68, 63] width 6 height 6
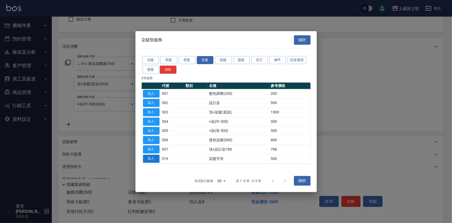
click at [147, 158] on button "加入" at bounding box center [151, 159] width 17 height 8
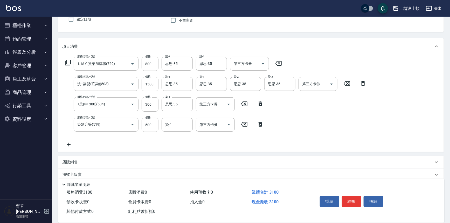
click at [150, 125] on input "500" at bounding box center [150, 125] width 17 height 14
type input "200"
type input "思思-35"
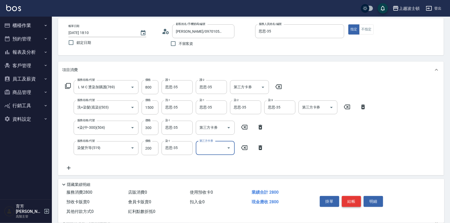
scroll to position [23, 0]
click at [353, 201] on button "結帳" at bounding box center [351, 201] width 19 height 11
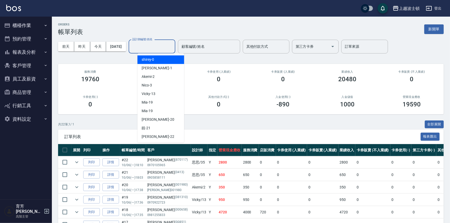
click at [157, 49] on input "設計師編號/姓名" at bounding box center [152, 46] width 42 height 9
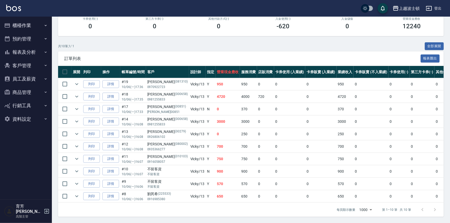
scroll to position [81, 0]
type input "Vicky-13"
click at [73, 117] on button "expand row" at bounding box center [77, 121] width 8 height 8
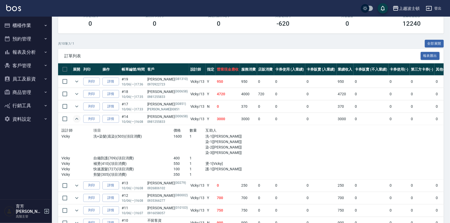
click at [74, 117] on icon "expand row" at bounding box center [77, 119] width 6 height 6
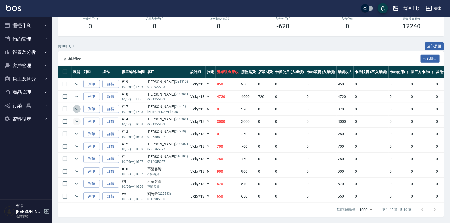
click at [74, 107] on icon "expand row" at bounding box center [77, 109] width 6 height 6
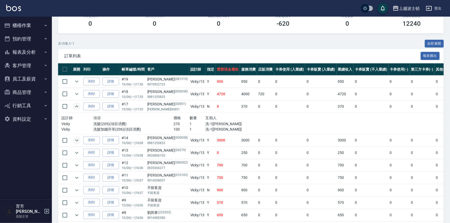
click at [74, 107] on icon "expand row" at bounding box center [77, 106] width 6 height 6
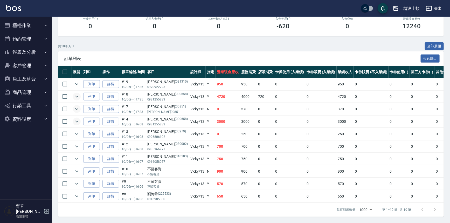
click at [75, 94] on icon "expand row" at bounding box center [77, 96] width 6 height 6
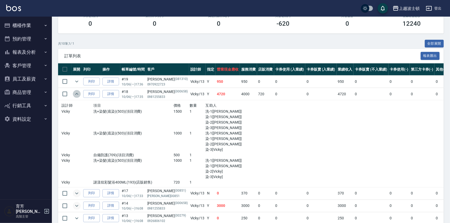
click at [75, 94] on icon "expand row" at bounding box center [77, 94] width 6 height 6
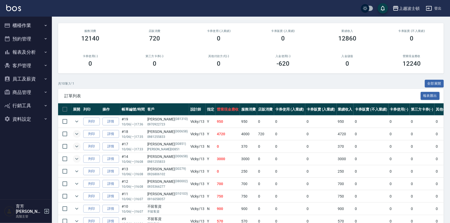
scroll to position [0, 0]
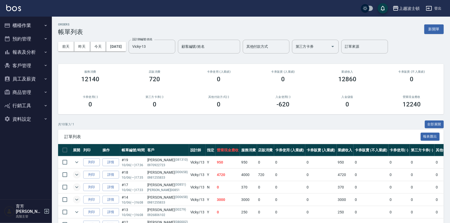
click at [13, 9] on img at bounding box center [13, 8] width 15 height 6
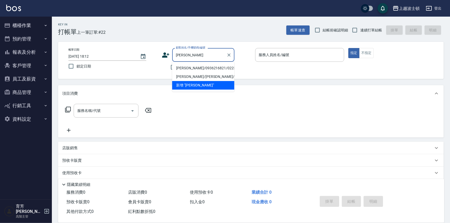
click at [180, 68] on li "[PERSON_NAME]/0936216821/0223311" at bounding box center [203, 68] width 62 height 9
type input "[PERSON_NAME]/0936216821/0223311"
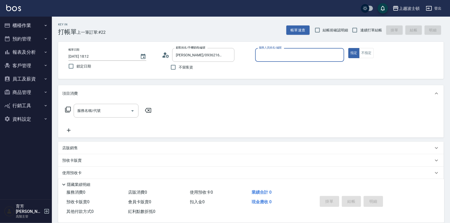
type input "Vicky-13"
click at [118, 109] on input "服務名稱/代號" at bounding box center [102, 110] width 52 height 9
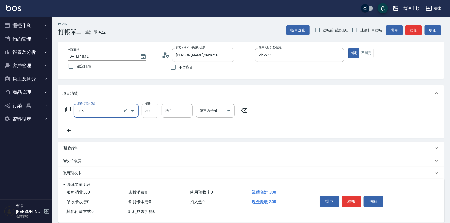
type input "洗髮(205)"
click at [67, 130] on icon at bounding box center [69, 131] width 4 height 4
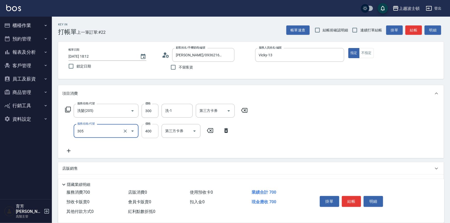
type input "剪髮(305)"
click at [150, 128] on input "400" at bounding box center [150, 131] width 17 height 14
type input "350"
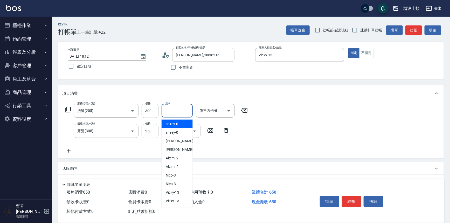
click at [171, 114] on input "洗-1" at bounding box center [177, 110] width 26 height 9
type input "[PERSON_NAME]-22"
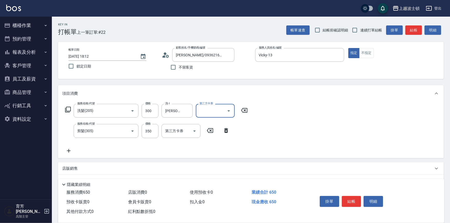
click at [348, 206] on div "掛單 結帳 明細" at bounding box center [352, 202] width 68 height 16
click at [348, 199] on button "結帳" at bounding box center [351, 201] width 19 height 11
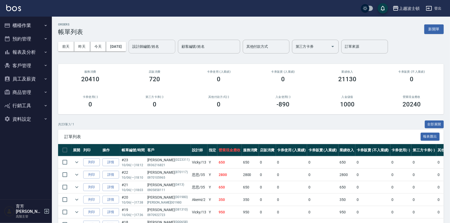
click at [157, 44] on input "設計師編號/姓名" at bounding box center [152, 46] width 42 height 9
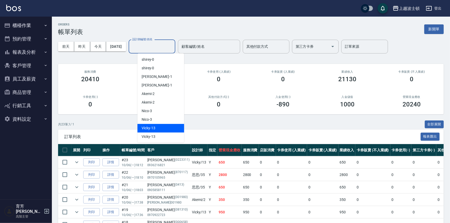
click at [150, 128] on span "Vicky -13" at bounding box center [149, 127] width 14 height 5
type input "Vicky-13"
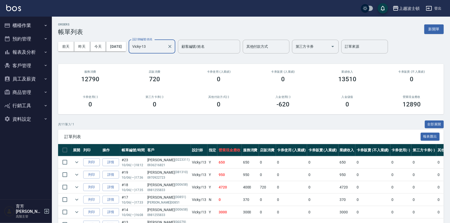
click at [22, 24] on button "櫃檯作業" at bounding box center [26, 25] width 48 height 13
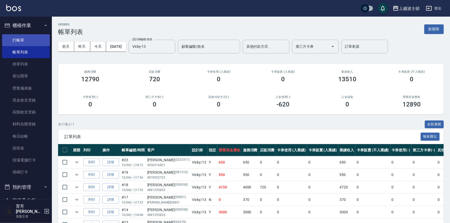
click at [19, 39] on link "打帳單" at bounding box center [26, 40] width 48 height 12
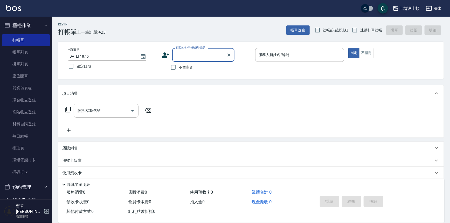
click at [32, 22] on button "櫃檯作業" at bounding box center [26, 25] width 48 height 13
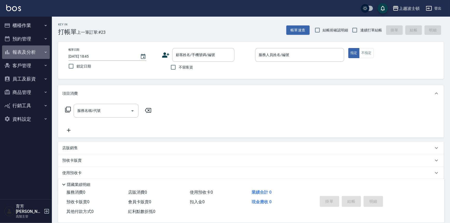
click at [23, 51] on button "報表及分析" at bounding box center [26, 51] width 48 height 13
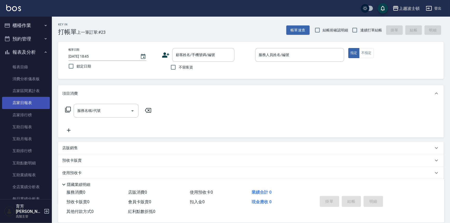
click at [19, 104] on link "店家日報表" at bounding box center [26, 103] width 48 height 12
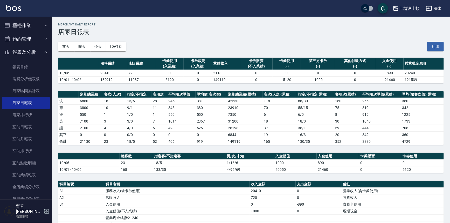
scroll to position [92, 0]
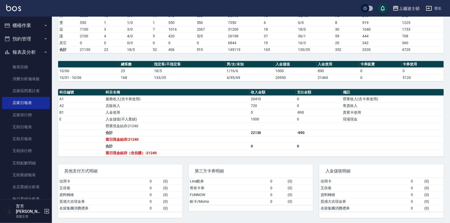
click at [23, 23] on button "櫃檯作業" at bounding box center [26, 25] width 48 height 13
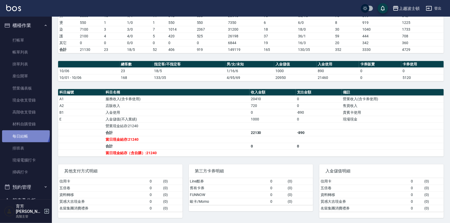
click at [23, 131] on link "每日結帳" at bounding box center [26, 136] width 48 height 12
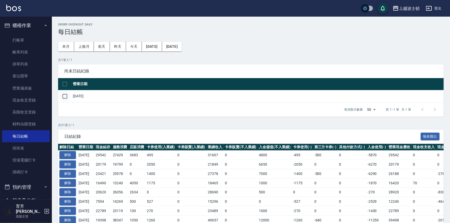
click at [61, 99] on input "checkbox" at bounding box center [64, 96] width 11 height 11
checkbox input "true"
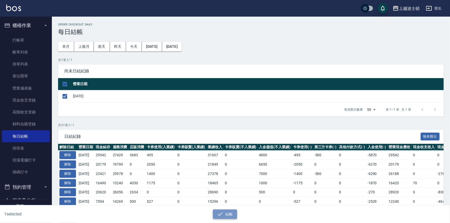
click at [222, 211] on icon "button" at bounding box center [220, 214] width 6 height 6
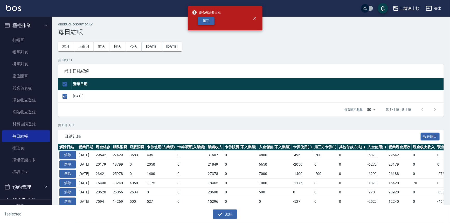
click at [205, 24] on button "確定" at bounding box center [206, 21] width 17 height 8
checkbox input "false"
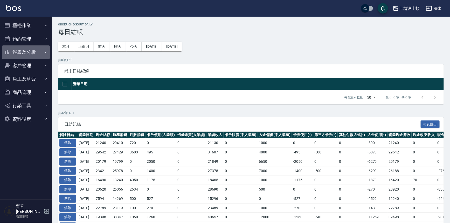
click at [17, 52] on button "報表及分析" at bounding box center [26, 51] width 48 height 13
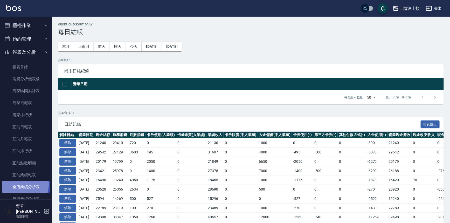
click at [21, 184] on link "全店業績分析表" at bounding box center [26, 187] width 48 height 12
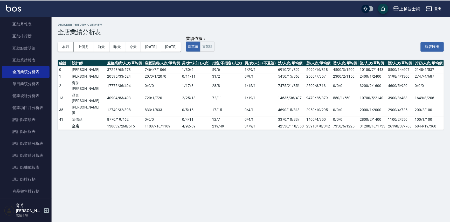
scroll to position [116, 0]
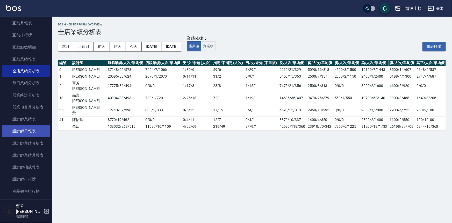
click at [30, 131] on link "設計師日報表" at bounding box center [26, 131] width 48 height 12
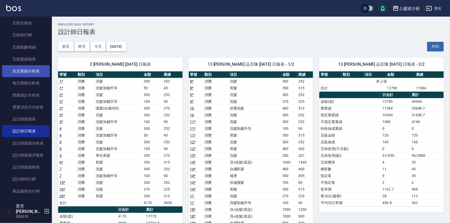
click at [26, 68] on link "全店業績分析表" at bounding box center [26, 71] width 48 height 12
